Goal: Task Accomplishment & Management: Manage account settings

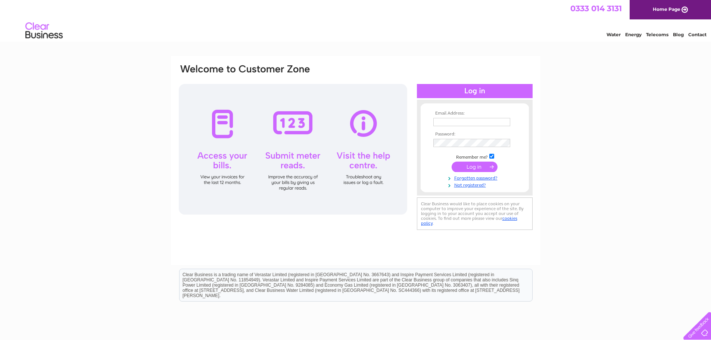
type input "mariusz.stefaniak@nansenhighland.co.uk"
click at [474, 167] on input "submit" at bounding box center [475, 167] width 46 height 10
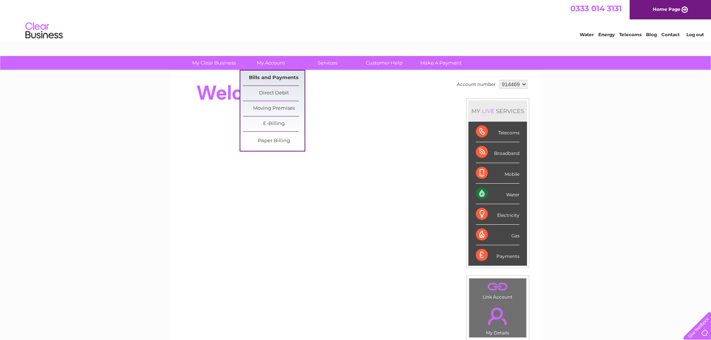
click at [271, 77] on link "Bills and Payments" at bounding box center [274, 78] width 62 height 15
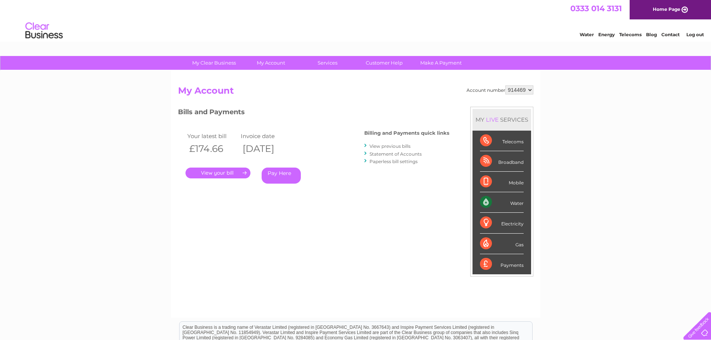
click at [220, 171] on link "." at bounding box center [217, 173] width 65 height 11
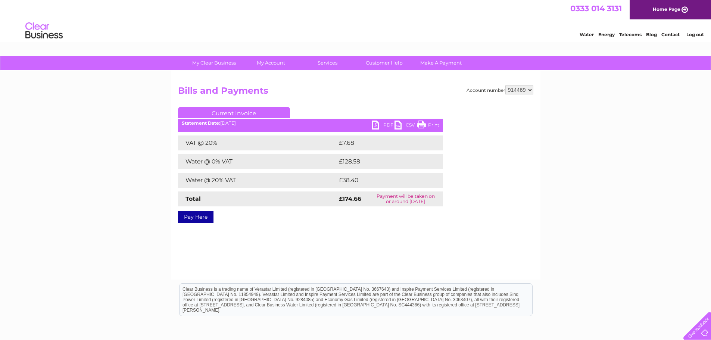
click at [383, 124] on link "PDF" at bounding box center [383, 126] width 22 height 11
click at [697, 34] on link "Log out" at bounding box center [695, 35] width 18 height 6
